Goal: Go to known website: Go to known website

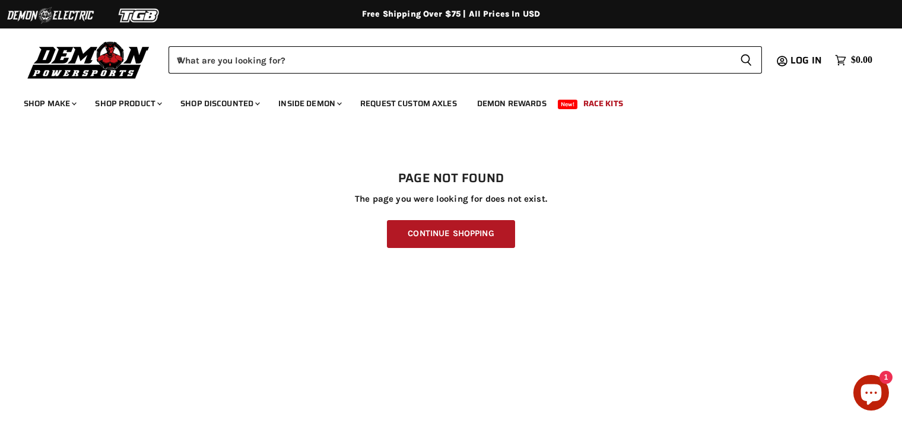
scroll to position [303, 0]
